Goal: Navigation & Orientation: Find specific page/section

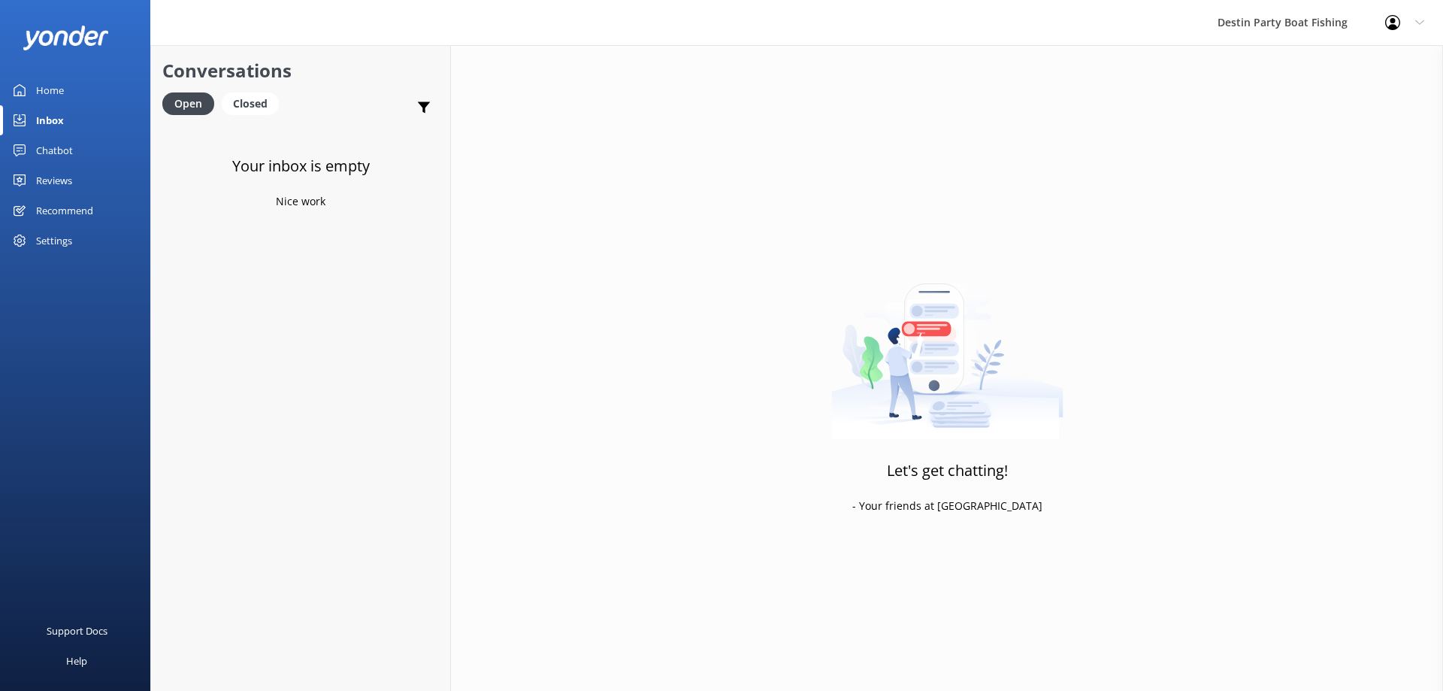
click at [68, 173] on div "Reviews" at bounding box center [54, 180] width 36 height 30
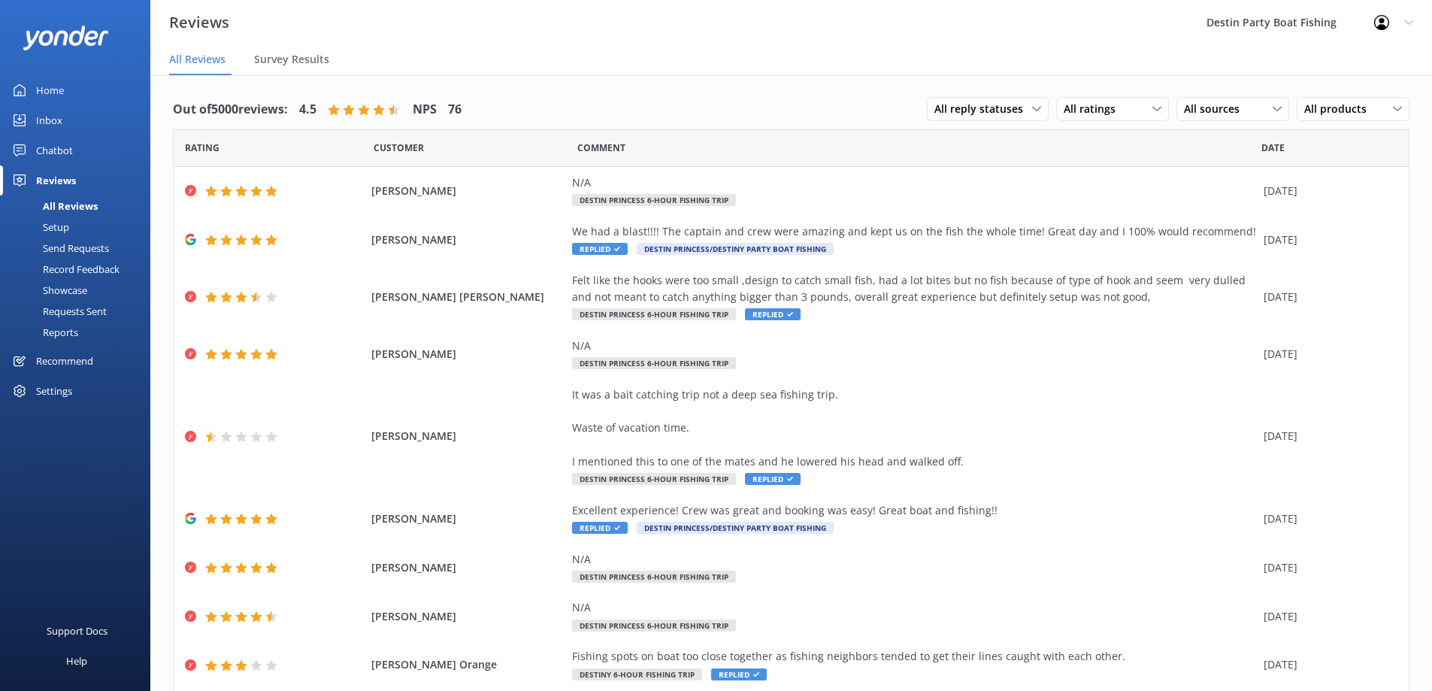
click at [51, 120] on div "Inbox" at bounding box center [49, 120] width 26 height 30
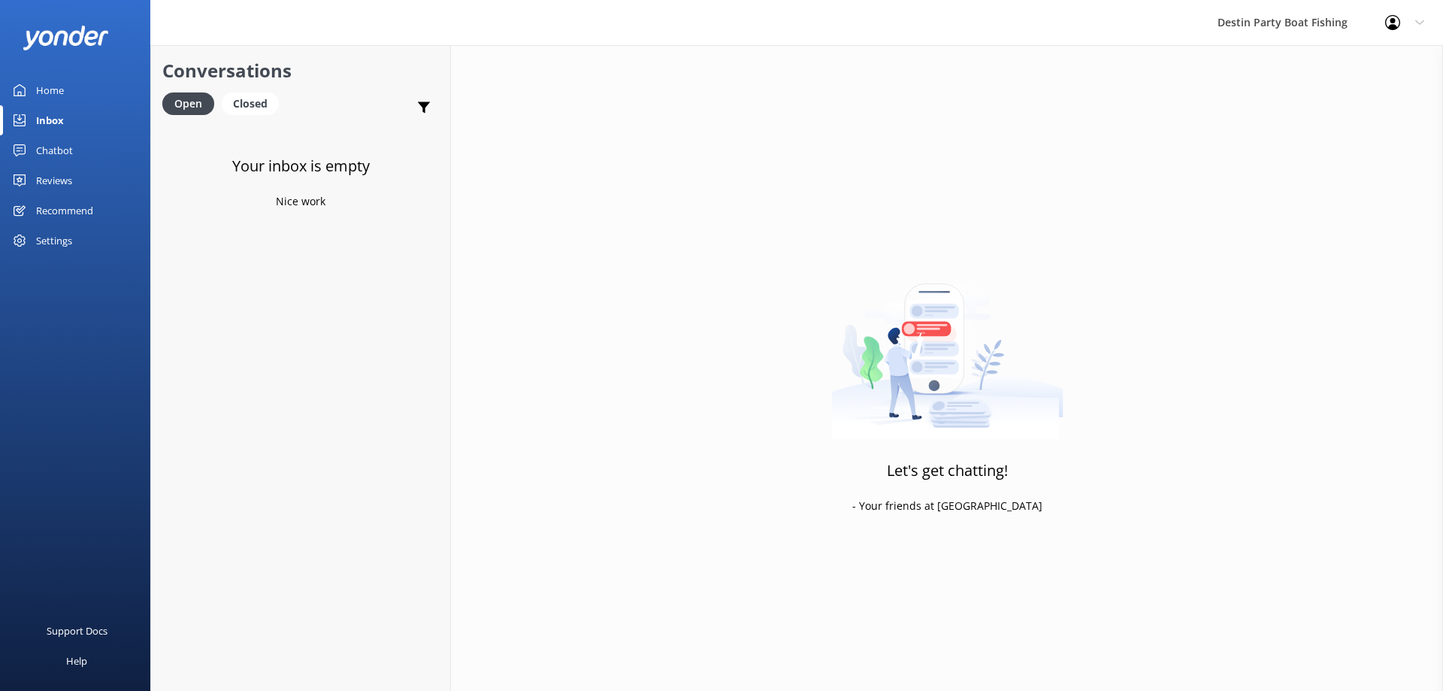
click at [66, 168] on div "Reviews" at bounding box center [54, 180] width 36 height 30
